Goal: Task Accomplishment & Management: Manage account settings

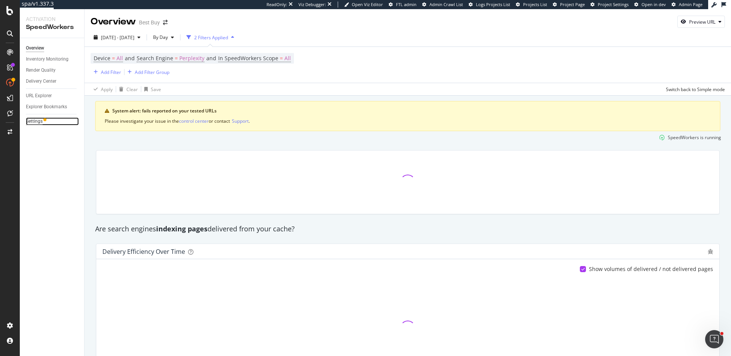
click at [41, 119] on div "Settings" at bounding box center [34, 121] width 17 height 8
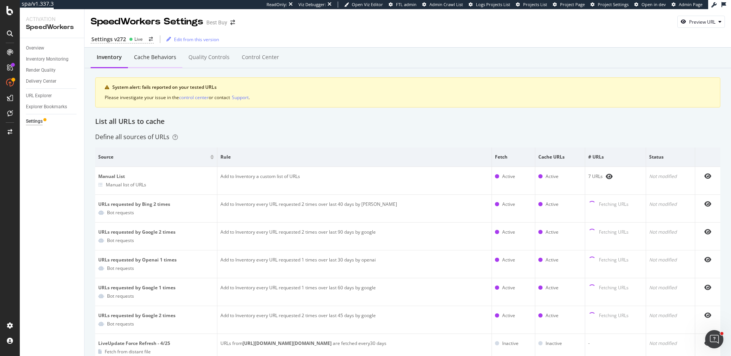
click at [158, 61] on div "Cache behaviors" at bounding box center [155, 57] width 42 height 8
